Goal: Find specific fact: Find specific fact

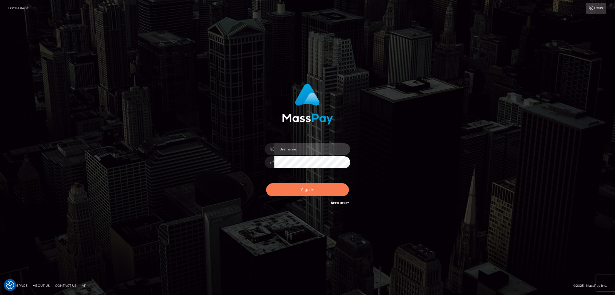
type input "by.es2"
click at [312, 186] on button "Sign in" at bounding box center [307, 189] width 83 height 13
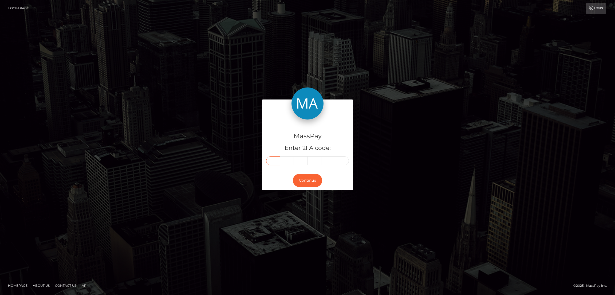
click at [275, 161] on input "text" at bounding box center [273, 160] width 14 height 9
paste input "4"
type input "4"
type input "6"
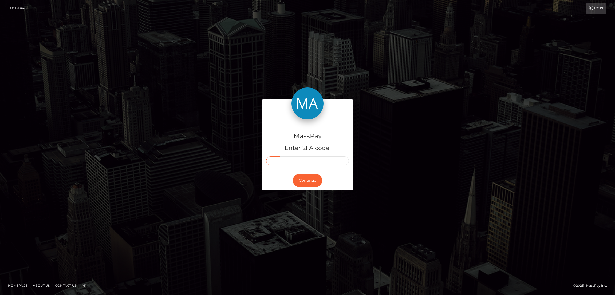
type input "9"
type input "6"
type input "1"
click at [311, 181] on button "Continue" at bounding box center [307, 180] width 29 height 13
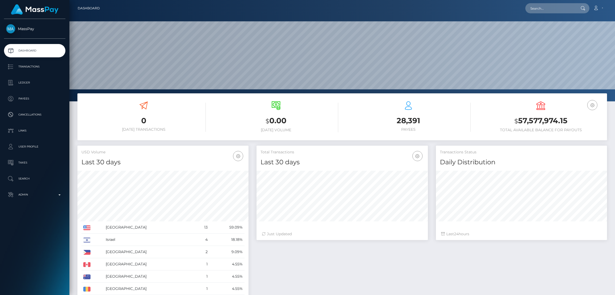
scroll to position [101, 545]
click at [547, 10] on input "text" at bounding box center [550, 8] width 50 height 10
paste input "[EMAIL_ADDRESS][DOMAIN_NAME]"
type input "[EMAIL_ADDRESS][DOMAIN_NAME]"
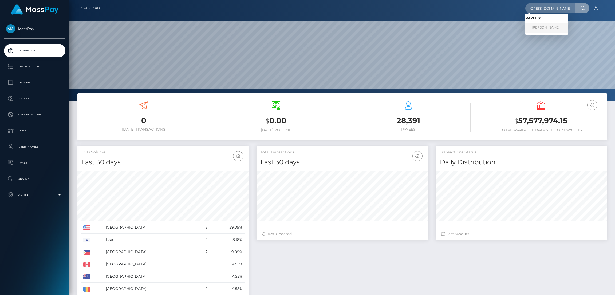
click at [540, 32] on link "Warren Hardy" at bounding box center [546, 28] width 43 height 10
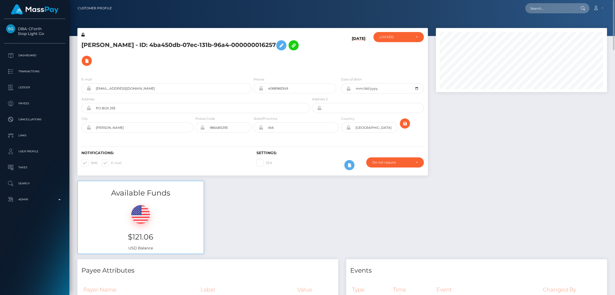
click at [114, 45] on h5 "[PERSON_NAME] - ID: 4ba450db-07ec-131b-96a4-000000016257" at bounding box center [193, 53] width 225 height 31
copy h5 "[PERSON_NAME] - ID: 4ba450db-07ec-131b-96a4-000000016257"
